Goal: Information Seeking & Learning: Learn about a topic

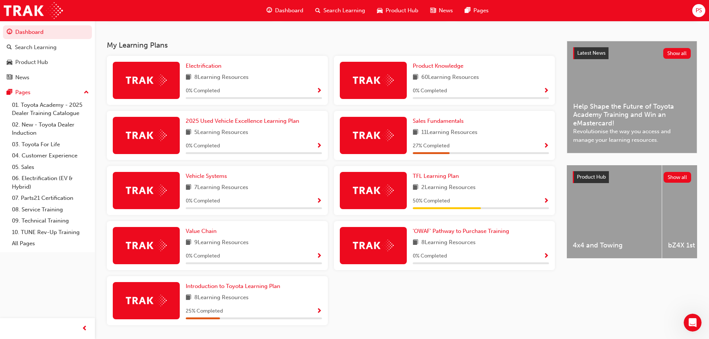
scroll to position [149, 0]
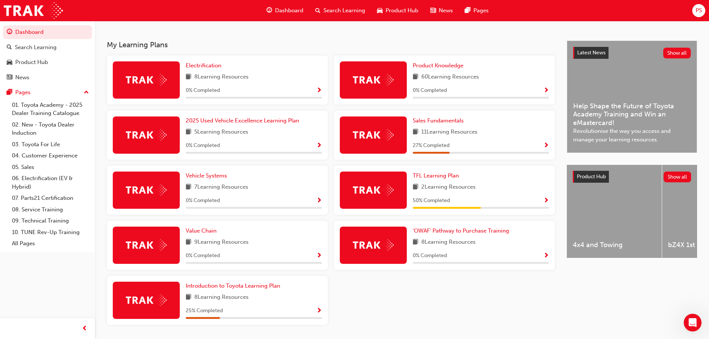
click at [544, 146] on span "Show Progress" at bounding box center [546, 146] width 6 height 7
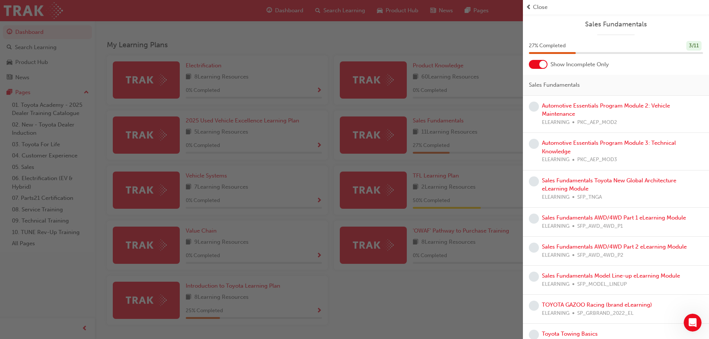
click at [556, 109] on div "Automotive Essentials Program Module 2: Vehicle Maintenance ELEARNING PKC_AEP_M…" at bounding box center [622, 114] width 161 height 25
click at [553, 111] on link "Automotive Essentials Program Module 2: Vehicle Maintenance" at bounding box center [606, 109] width 128 height 15
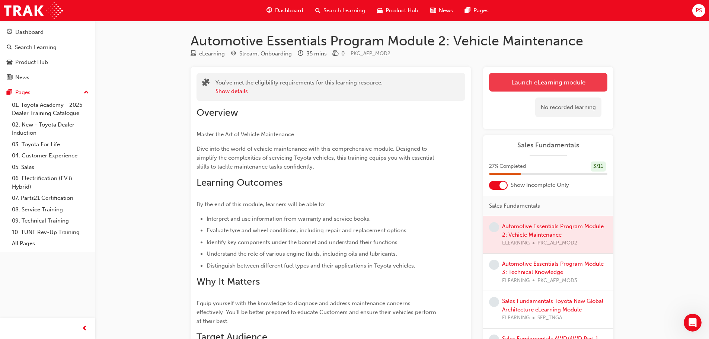
click at [520, 89] on link "Launch eLearning module" at bounding box center [548, 82] width 118 height 19
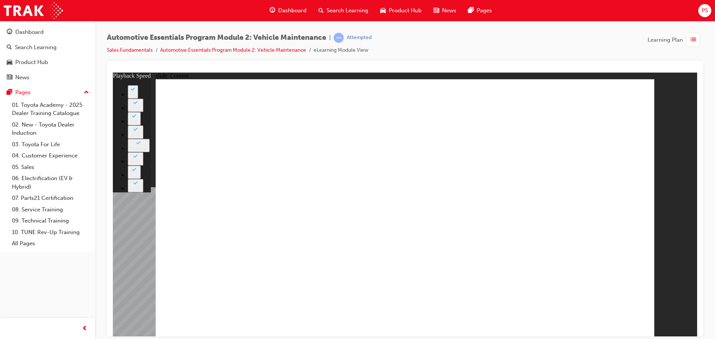
type input "33"
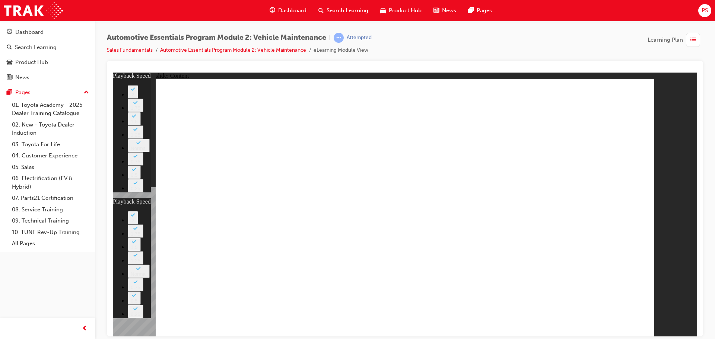
type input "33"
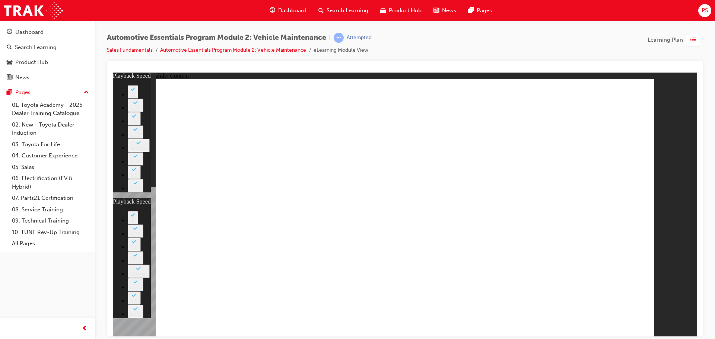
type input "33"
